Goal: Transaction & Acquisition: Purchase product/service

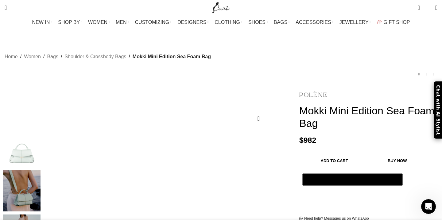
click at [302, 88] on img at bounding box center [313, 94] width 28 height 14
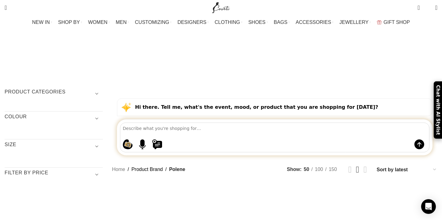
click at [219, 7] on img "Site logo" at bounding box center [221, 7] width 21 height 15
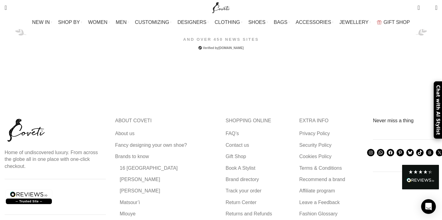
scroll to position [1976, 0]
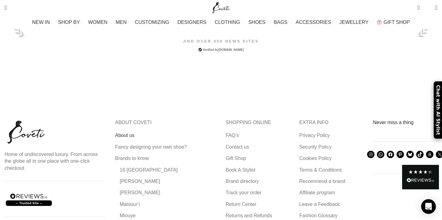
click at [135, 132] on link "About us" at bounding box center [125, 135] width 20 height 7
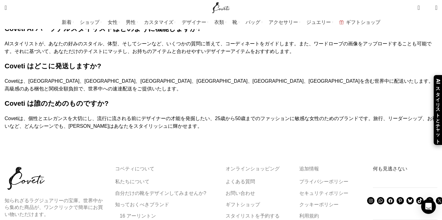
scroll to position [995, 0]
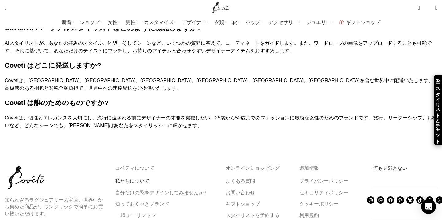
click at [143, 178] on link "私たちについて" at bounding box center [132, 181] width 35 height 7
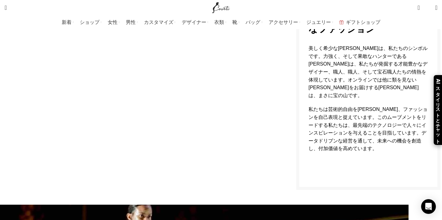
scroll to position [515, 0]
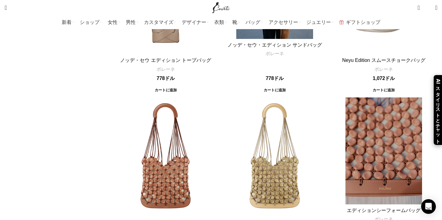
scroll to position [583, 0]
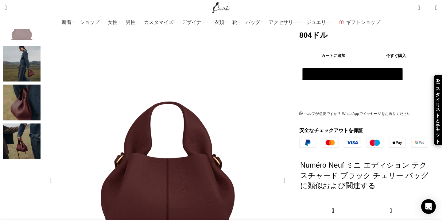
scroll to position [0, 129]
click at [276, 173] on div "次のスライド" at bounding box center [283, 180] width 15 height 15
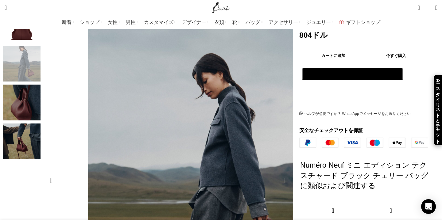
click at [276, 173] on div "次のスライド" at bounding box center [283, 180] width 15 height 15
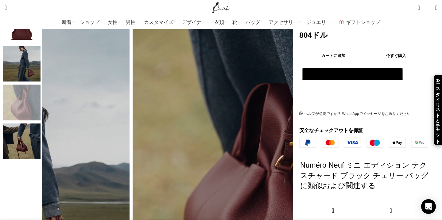
click at [276, 173] on div "次のスライド" at bounding box center [283, 180] width 15 height 15
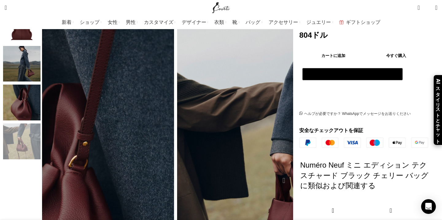
click at [276, 173] on div "次のスライド" at bounding box center [283, 180] width 15 height 15
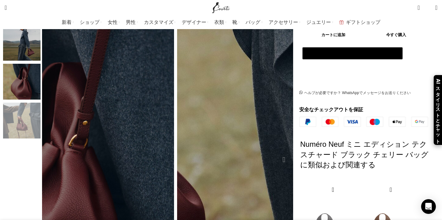
scroll to position [139, 0]
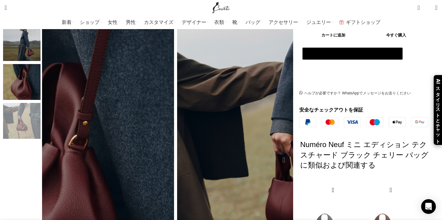
click at [276, 152] on div "次のスライド" at bounding box center [283, 159] width 15 height 15
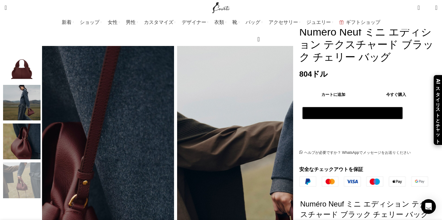
scroll to position [0, 904]
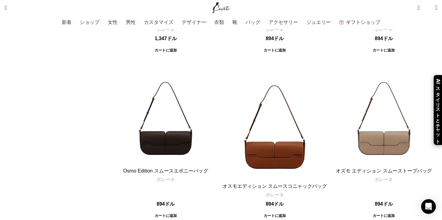
scroll to position [2086, 0]
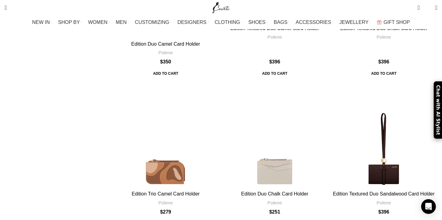
scroll to position [1964, 0]
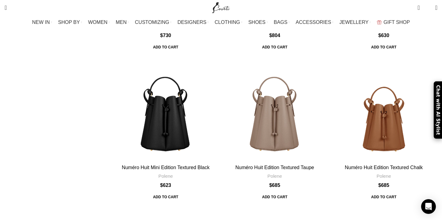
scroll to position [1872, 0]
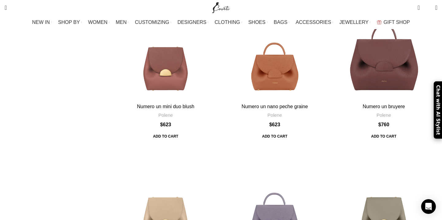
scroll to position [1474, 0]
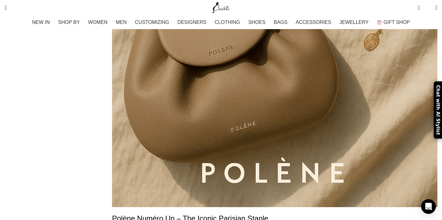
scroll to position [3384, 0]
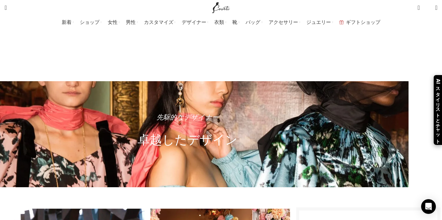
click at [203, 56] on font "家" at bounding box center [200, 58] width 5 height 5
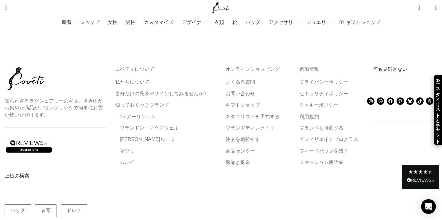
scroll to position [2081, 0]
click at [234, 107] on font "ギフトショップ" at bounding box center [242, 104] width 34 height 5
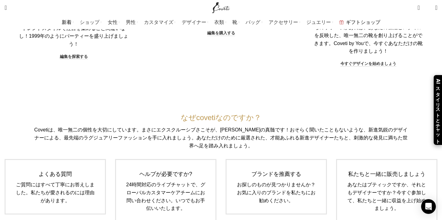
scroll to position [674, 0]
click at [100, 159] on link "情報ボックスリンク" at bounding box center [55, 187] width 101 height 56
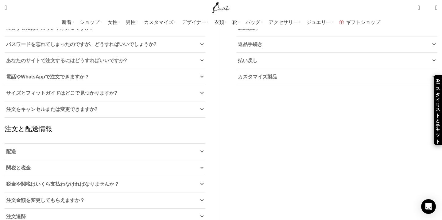
scroll to position [114, 0]
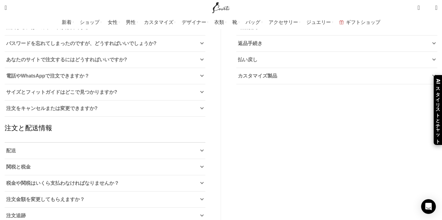
click at [205, 143] on link "配送" at bounding box center [105, 151] width 201 height 16
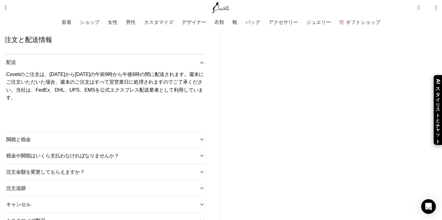
scroll to position [205, 0]
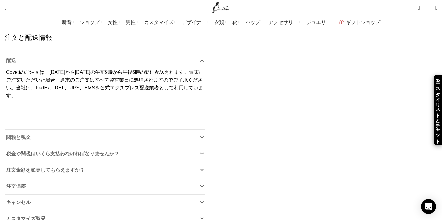
click at [199, 130] on link "関税と税金" at bounding box center [105, 138] width 201 height 16
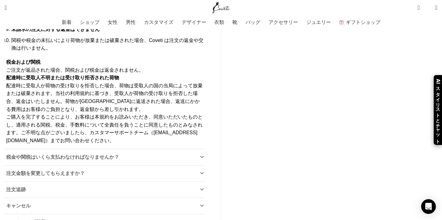
scroll to position [533, 0]
click at [194, 149] on link "税金や関税はいくら支払わなければなりませんか？" at bounding box center [105, 157] width 201 height 16
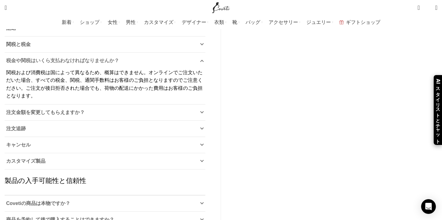
scroll to position [237, 0]
click at [203, 110] on icon at bounding box center [202, 112] width 4 height 4
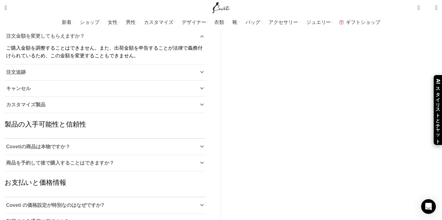
scroll to position [280, 0]
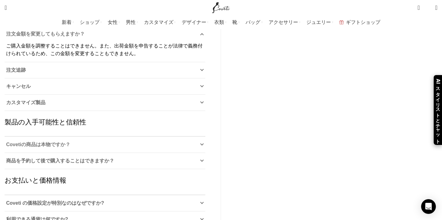
click at [191, 137] on link "Covetiの商品は本物ですか？" at bounding box center [105, 145] width 201 height 16
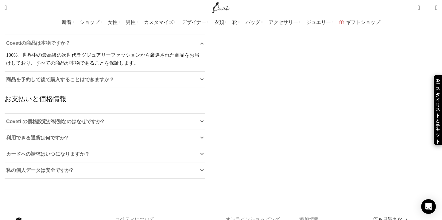
scroll to position [382, 0]
click at [186, 129] on link "利用できる通貨は何ですか?" at bounding box center [105, 137] width 201 height 16
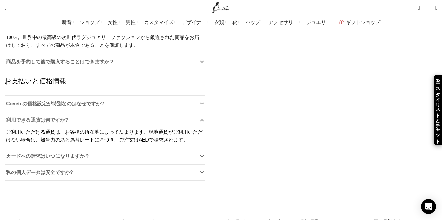
scroll to position [399, 0]
click at [163, 148] on link "カードへの請求はいつになりますか？" at bounding box center [105, 156] width 201 height 16
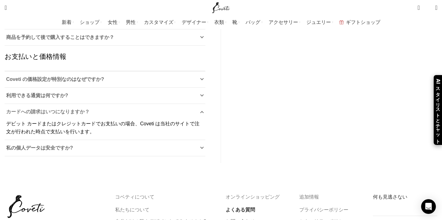
scroll to position [425, 0]
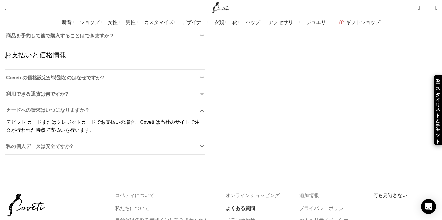
click at [168, 139] on link "私の個人データは安全ですか?" at bounding box center [105, 147] width 201 height 16
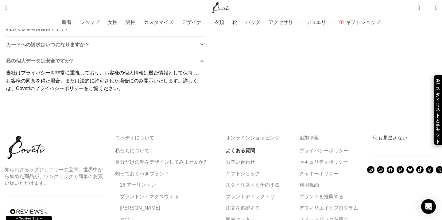
scroll to position [491, 0]
click at [303, 148] on font "プライバシーポリシー" at bounding box center [323, 150] width 49 height 5
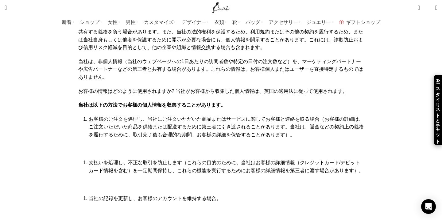
scroll to position [135, 0]
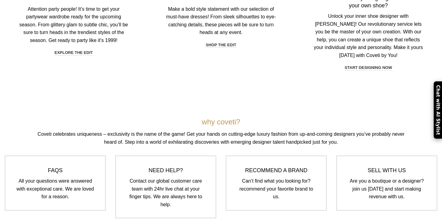
scroll to position [674, 0]
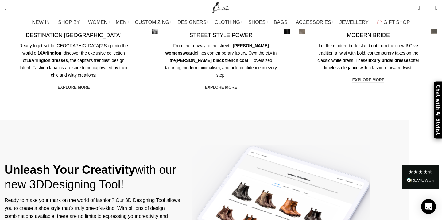
scroll to position [1195, 0]
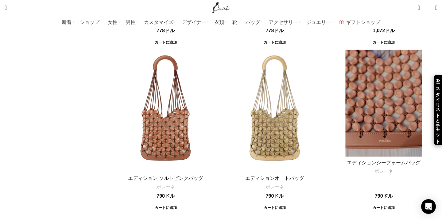
scroll to position [631, 0]
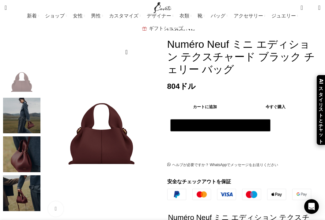
scroll to position [0, 278]
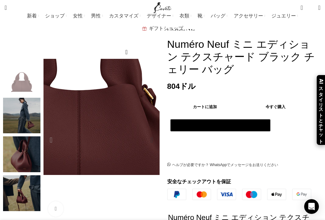
click at [115, 141] on img "1/4" at bounding box center [79, 51] width 307 height 351
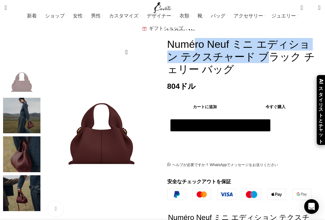
scroll to position [0, 1183]
drag, startPoint x: 167, startPoint y: 38, endPoint x: 251, endPoint y: 50, distance: 84.6
click at [251, 50] on font "Numéro Neuf ミニ エディション テクスチャード ブラック チェリー バッグ" at bounding box center [241, 56] width 148 height 37
copy font "Numéro Neuf ミニ エディション テクスチャード"
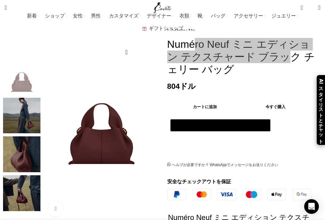
scroll to position [0, 70]
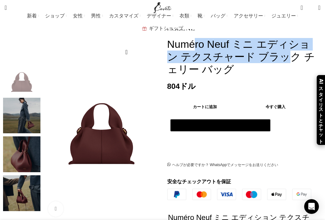
click at [245, 60] on h1 "Numéro Neuf ミニ エディション テクスチャード ブラック チェリー バッグ" at bounding box center [244, 56] width 154 height 37
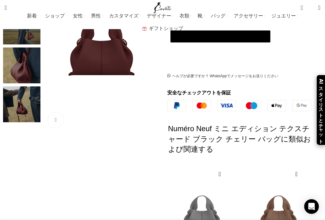
scroll to position [0, 139]
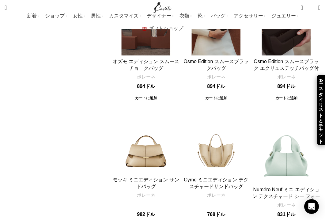
scroll to position [1093, 0]
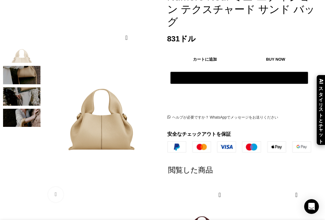
scroll to position [0, 278]
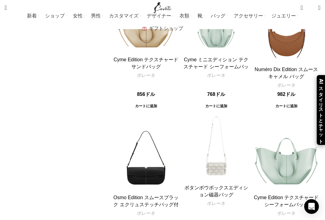
scroll to position [1868, 0]
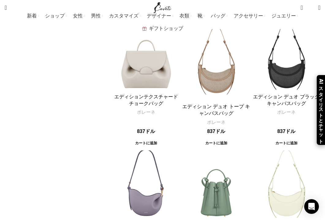
scroll to position [918, 0]
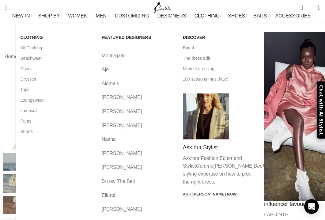
scroll to position [0, 278]
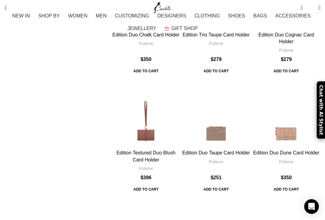
scroll to position [1866, 0]
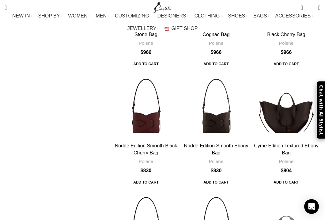
scroll to position [886, 0]
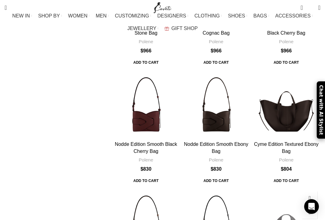
click at [288, 188] on div "Numéro Neuf Mini Edition Textured Stone Bag" at bounding box center [292, 222] width 11 height 68
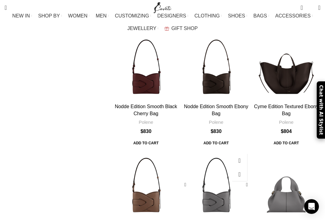
scroll to position [998, 0]
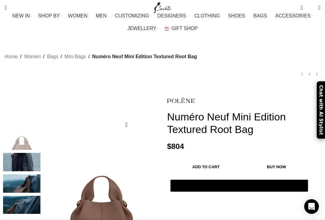
scroll to position [0, 209]
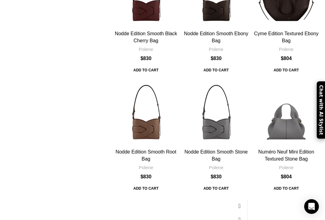
scroll to position [998, 0]
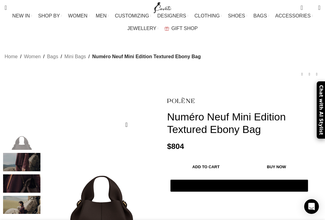
scroll to position [0, 209]
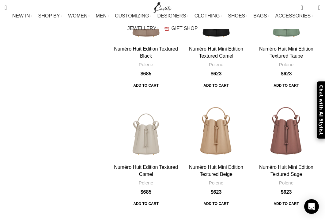
scroll to position [1765, 0]
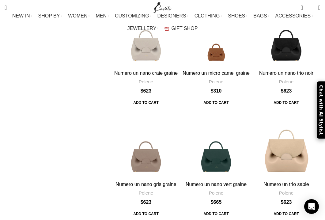
scroll to position [1398, 0]
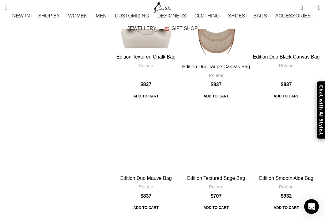
scroll to position [869, 0]
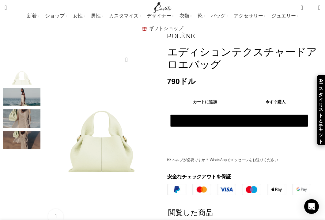
scroll to position [0, 139]
click at [153, 141] on div "次のスライド" at bounding box center [151, 147] width 15 height 15
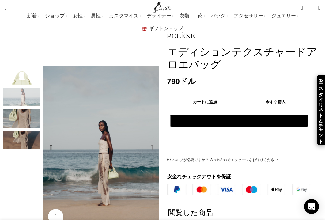
click at [153, 141] on div "次のスライド" at bounding box center [151, 147] width 15 height 15
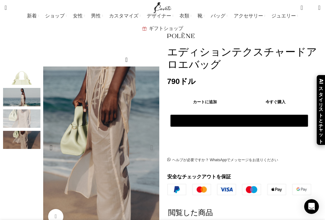
click at [153, 141] on div "次のスライド" at bounding box center [151, 147] width 15 height 15
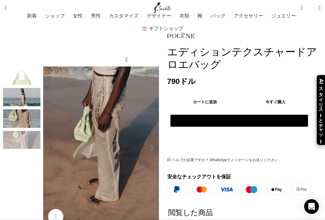
click at [153, 141] on div "次のスライド" at bounding box center [151, 147] width 15 height 15
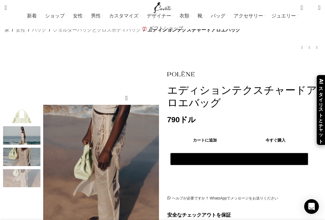
scroll to position [25, 0]
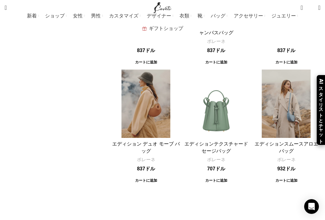
scroll to position [1087, 0]
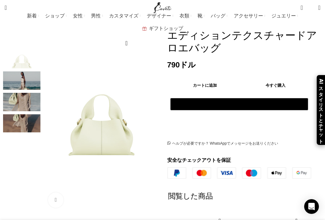
scroll to position [80, 0]
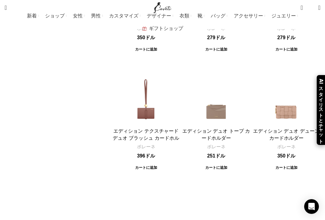
scroll to position [1944, 0]
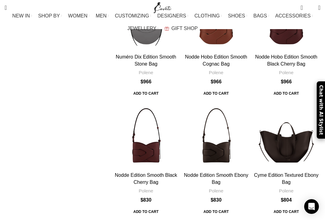
scroll to position [852, 0]
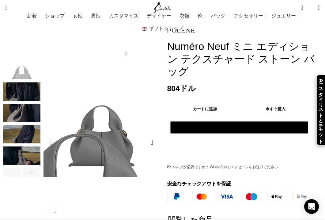
scroll to position [70, 0]
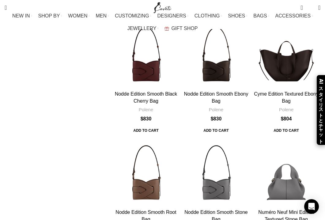
scroll to position [1005, 0]
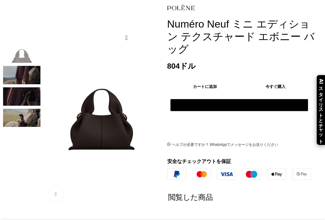
scroll to position [93, 0]
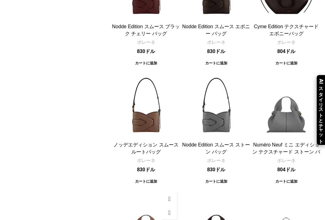
scroll to position [1009, 0]
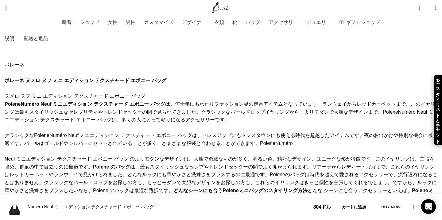
scroll to position [0, 581]
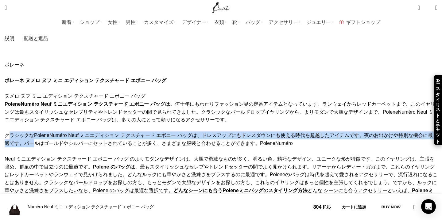
drag, startPoint x: 38, startPoint y: 94, endPoint x: 63, endPoint y: 100, distance: 25.3
copy p "クラシックな Polene Numéro Neuf ミニエディション テクスチャード エボニー バッグは、ドレスアップにもドレスダウンにも使える時代を超越した…"
click at [113, 164] on font "、最もスタイリッシュなセレブやトレンドセッターの間でよく見かけられます。リアーナからレディー・ガガまで、これらのイヤリングはレッドカーペットやランウェイで見か…" at bounding box center [220, 170] width 430 height 13
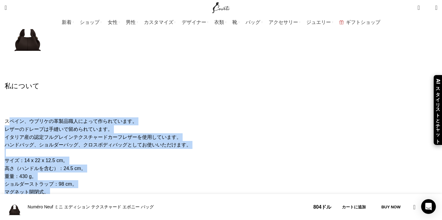
scroll to position [0, 904]
drag, startPoint x: 39, startPoint y: 75, endPoint x: 70, endPoint y: 124, distance: 57.9
click at [70, 124] on div "ポレーネ ポレーネ ヌメロ ヌフ ミニ エディション テクスチャード エボニー バッグ ヌメロ ヌフ ミニ エディション テクスチャード エボニー バッグ P…" at bounding box center [221, 58] width 432 height 822
copy div "スペイン、ウブリケの革製品職人によって作られています。 レザーのドレープは手縫いで留められています。 イタリア産の認定フルグレインテクスチャードカーフレザーを…"
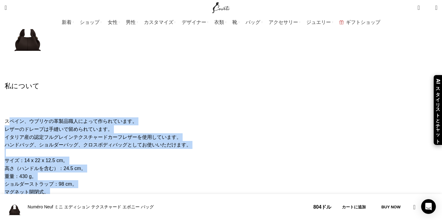
click at [220, 77] on div "ポレーネ ポレーネ ヌメロ ヌフ ミニ エディション テクスチャード エボニー バッグ ヌメロ ヌフ ミニ エディション テクスチャード エボニー バッグ P…" at bounding box center [221, 58] width 432 height 822
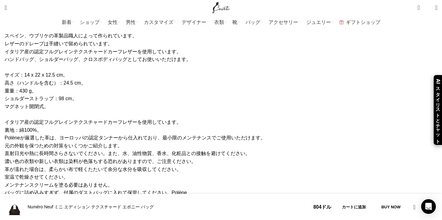
scroll to position [940, 0]
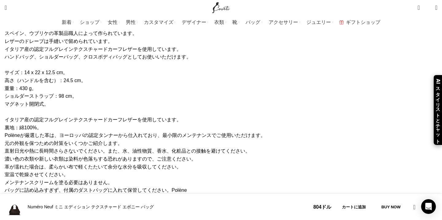
click at [325, 207] on button "カートに追加" at bounding box center [353, 207] width 36 height 13
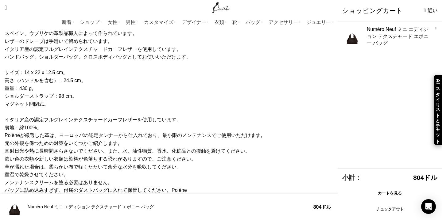
click at [325, 210] on font "チェックアウト" at bounding box center [390, 209] width 28 height 5
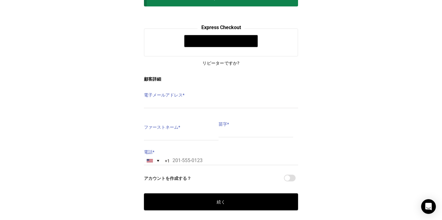
scroll to position [66, 0]
click at [209, 207] on button "続く" at bounding box center [221, 202] width 154 height 17
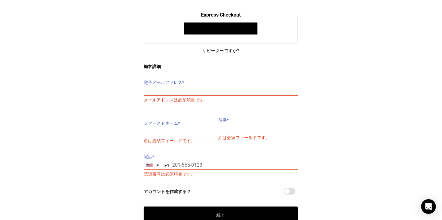
scroll to position [53, 0]
click at [171, 90] on input "電子メールアドレス *" at bounding box center [221, 91] width 154 height 9
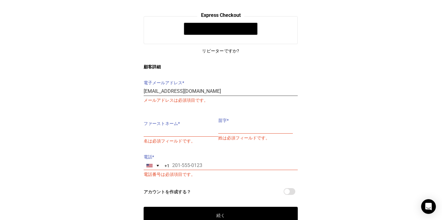
type input "[EMAIL_ADDRESS][DOMAIN_NAME]"
click at [156, 131] on p "ファーストネーム * 名は必須フィールドです。" at bounding box center [181, 132] width 75 height 26
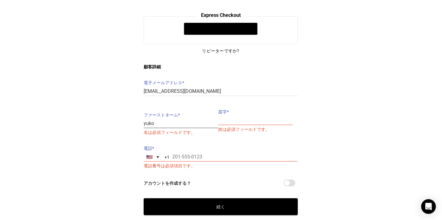
type input "yuko"
click at [237, 124] on input "苗字 *" at bounding box center [255, 120] width 75 height 9
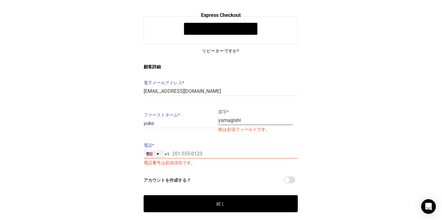
type input "yamagishi"
click at [159, 153] on p "電話 * アメリカ合衆国 +1 +1 242件の検索結果 アフガニスタン +93 アルバニア +355 アルジェリア +213 アメリカ領サモア +1 アンド…" at bounding box center [221, 154] width 154 height 26
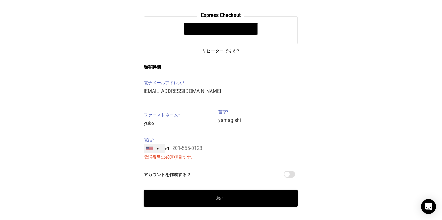
click at [156, 150] on div "アメリカ合衆国 +1" at bounding box center [154, 148] width 21 height 8
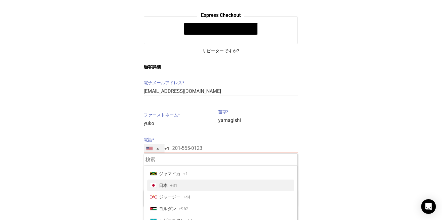
scroll to position [1238, 0]
click at [166, 185] on font "日本" at bounding box center [163, 183] width 9 height 5
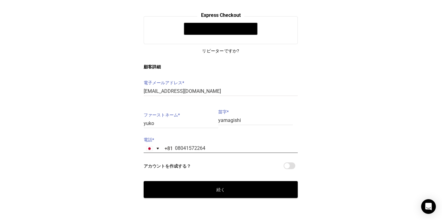
type input "08041572264"
click at [251, 192] on button "続く" at bounding box center [221, 189] width 154 height 17
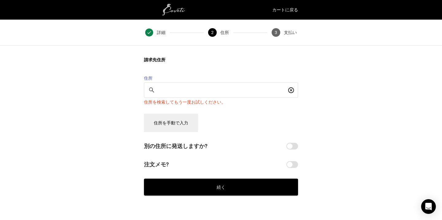
click at [170, 93] on input "場所を検索" at bounding box center [222, 90] width 127 height 7
click at [151, 90] on icon at bounding box center [151, 89] width 7 height 7
type input "1410021"
click at [148, 78] on font "住所" at bounding box center [148, 78] width 9 height 5
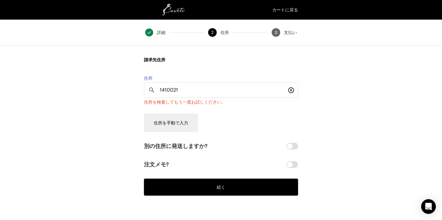
click at [193, 90] on input "1410021" at bounding box center [222, 90] width 127 height 7
click at [292, 90] on icon "内容入力を削除" at bounding box center [291, 90] width 6 height 6
type input "t"
type input "1"
click at [201, 105] on span "住所を検索してもう一度お試しください。" at bounding box center [185, 102] width 82 height 9
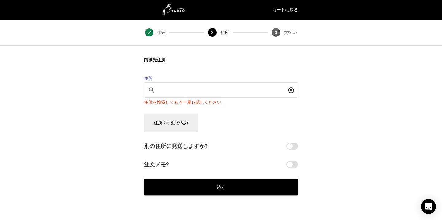
click at [185, 91] on input "場所を検索" at bounding box center [222, 90] width 127 height 7
click at [149, 90] on icon at bounding box center [151, 89] width 5 height 5
click at [149, 77] on font "住所" at bounding box center [148, 78] width 9 height 5
click at [220, 187] on font "続く" at bounding box center [220, 187] width 9 height 5
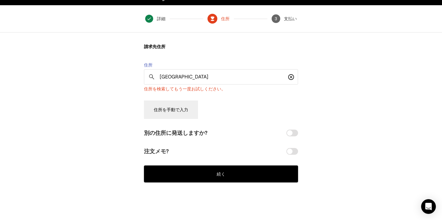
scroll to position [25, 0]
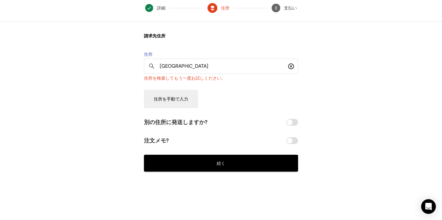
click at [183, 64] on input "東京都" at bounding box center [222, 66] width 127 height 7
type input "東"
click at [214, 162] on button "続く" at bounding box center [221, 163] width 154 height 17
click at [195, 69] on input "東京都品川区" at bounding box center [222, 66] width 127 height 7
click at [224, 163] on font "続く" at bounding box center [220, 163] width 9 height 5
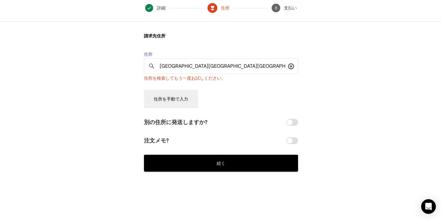
click at [199, 78] on font "住所を検索してもう一度お試しください。" at bounding box center [185, 78] width 82 height 5
click at [149, 64] on icon at bounding box center [151, 66] width 7 height 7
click at [149, 56] on font "住所" at bounding box center [148, 54] width 9 height 5
click at [217, 66] on input "東京都品川区上大崎" at bounding box center [222, 66] width 127 height 7
type input "東"
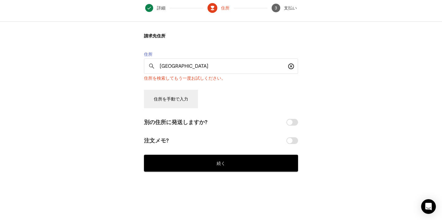
click at [151, 65] on icon at bounding box center [151, 66] width 7 height 7
type input "tokyo"
click at [290, 66] on icon "内容入力を削除" at bounding box center [291, 66] width 6 height 6
click at [177, 98] on font "住所を手動で入力" at bounding box center [171, 99] width 34 height 5
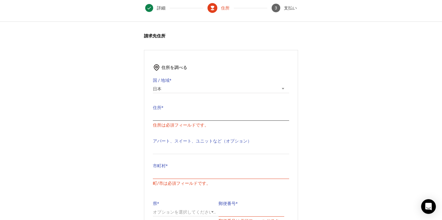
click at [171, 116] on input "住所 *" at bounding box center [221, 116] width 136 height 9
type input "t"
type input "[GEOGRAPHIC_DATA]"
click at [175, 173] on p "市町村 * 町/市は必須フィールドです。" at bounding box center [221, 175] width 136 height 26
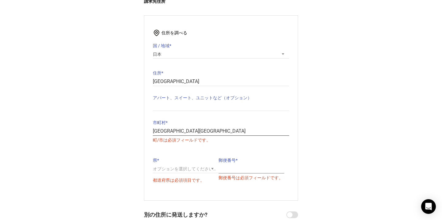
scroll to position [62, 0]
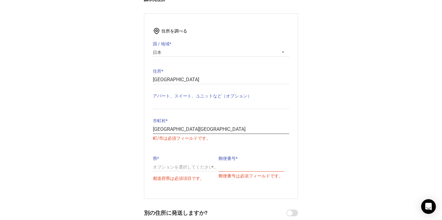
type input "[GEOGRAPHIC_DATA][GEOGRAPHIC_DATA]"
click at [228, 167] on p "郵便番号 * 郵便番号は必須フィールドです。" at bounding box center [251, 167] width 66 height 26
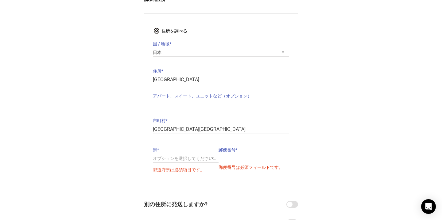
click at [186, 160] on font "オプションを選択してください…" at bounding box center [184, 158] width 63 height 5
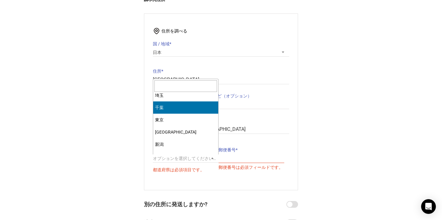
scroll to position [132, 0]
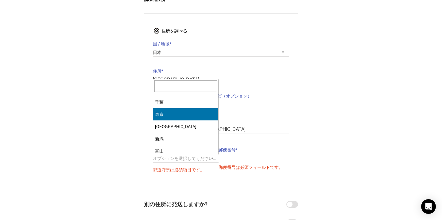
select select "JP13"
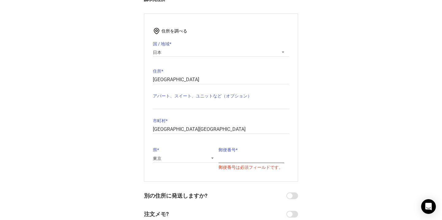
click at [237, 159] on input "郵便番号 *" at bounding box center [251, 158] width 66 height 9
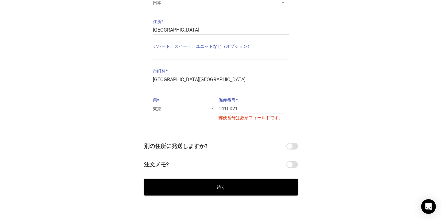
scroll to position [112, 0]
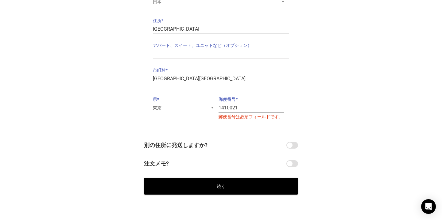
type input "1410021"
click at [255, 189] on button "続く" at bounding box center [221, 186] width 154 height 17
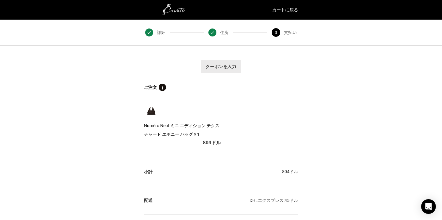
click at [227, 69] on button "クーポンを入力" at bounding box center [221, 66] width 40 height 13
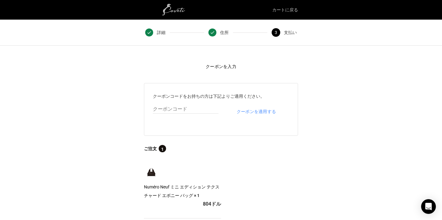
click at [289, 10] on font "カートに戻る" at bounding box center [285, 9] width 26 height 5
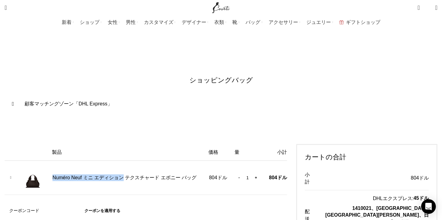
scroll to position [0, 258]
drag, startPoint x: 85, startPoint y: 156, endPoint x: 149, endPoint y: 157, distance: 64.1
click at [149, 161] on td "Numéro Neuf ミニ エディション テクスチャード エボニー バッグ" at bounding box center [127, 178] width 156 height 34
copy font "Numéro Neuf ミニ エディション"
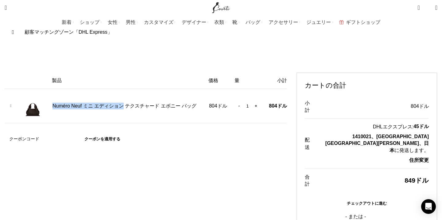
scroll to position [74, 0]
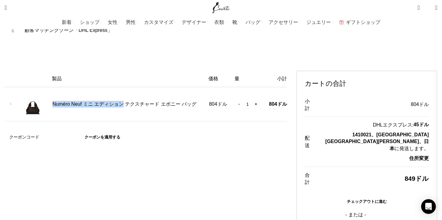
click at [15, 100] on link "×" at bounding box center [10, 104] width 9 height 9
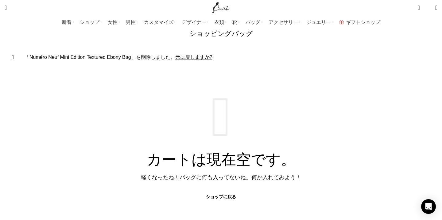
scroll to position [46, 0]
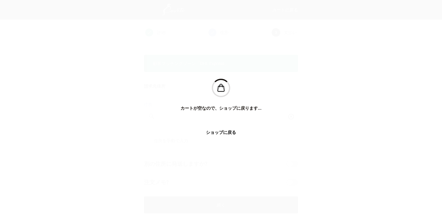
scroll to position [42, 0]
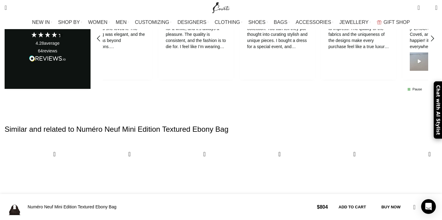
scroll to position [1518, 0]
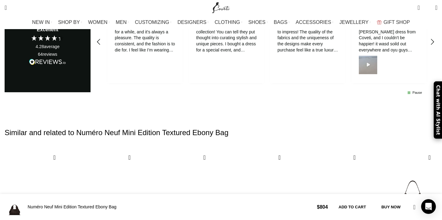
scroll to position [0, 581]
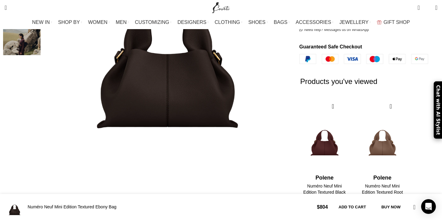
scroll to position [0, 0]
